Goal: Information Seeking & Learning: Learn about a topic

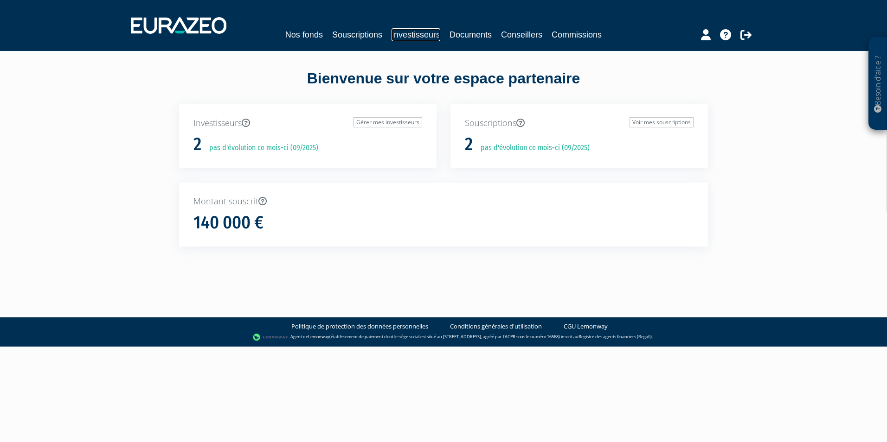
click at [418, 34] on link "Investisseurs" at bounding box center [415, 34] width 49 height 13
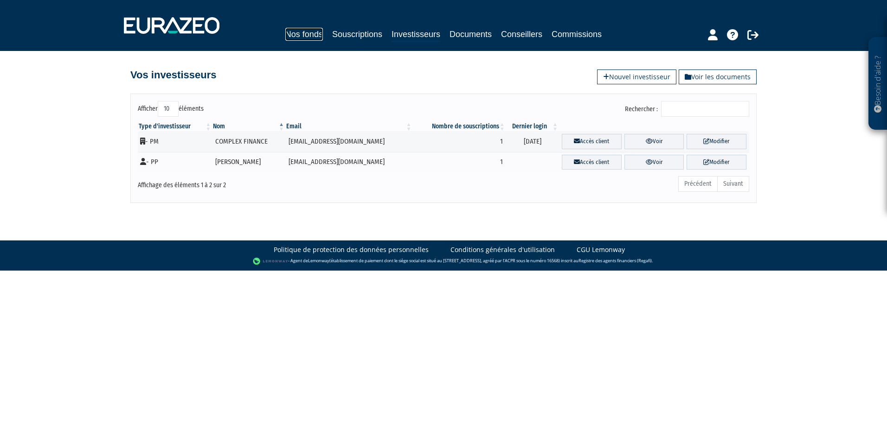
click at [298, 32] on link "Nos fonds" at bounding box center [304, 34] width 38 height 13
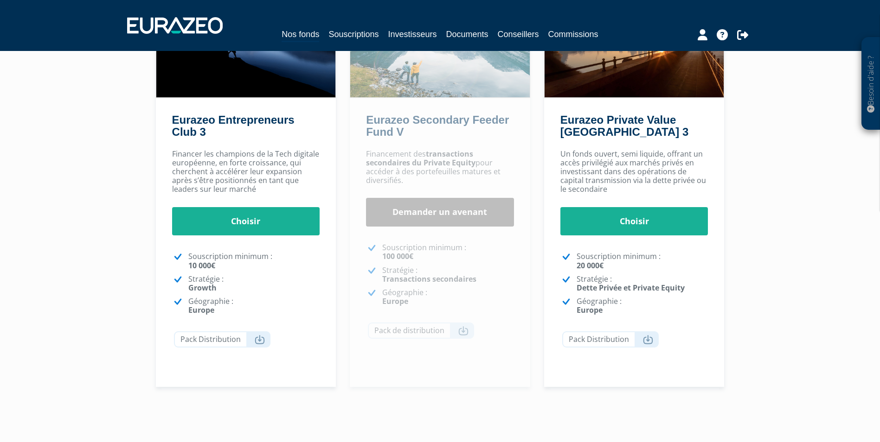
scroll to position [139, 0]
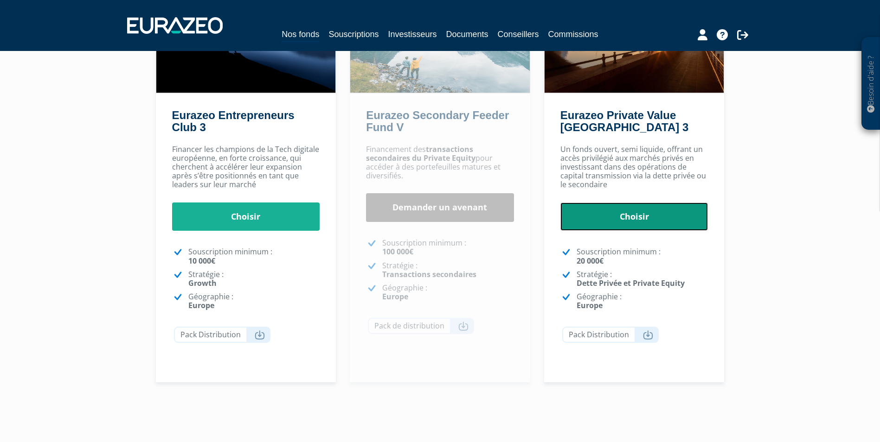
click at [620, 218] on link "Choisir" at bounding box center [634, 217] width 148 height 29
